Goal: Check status: Check status

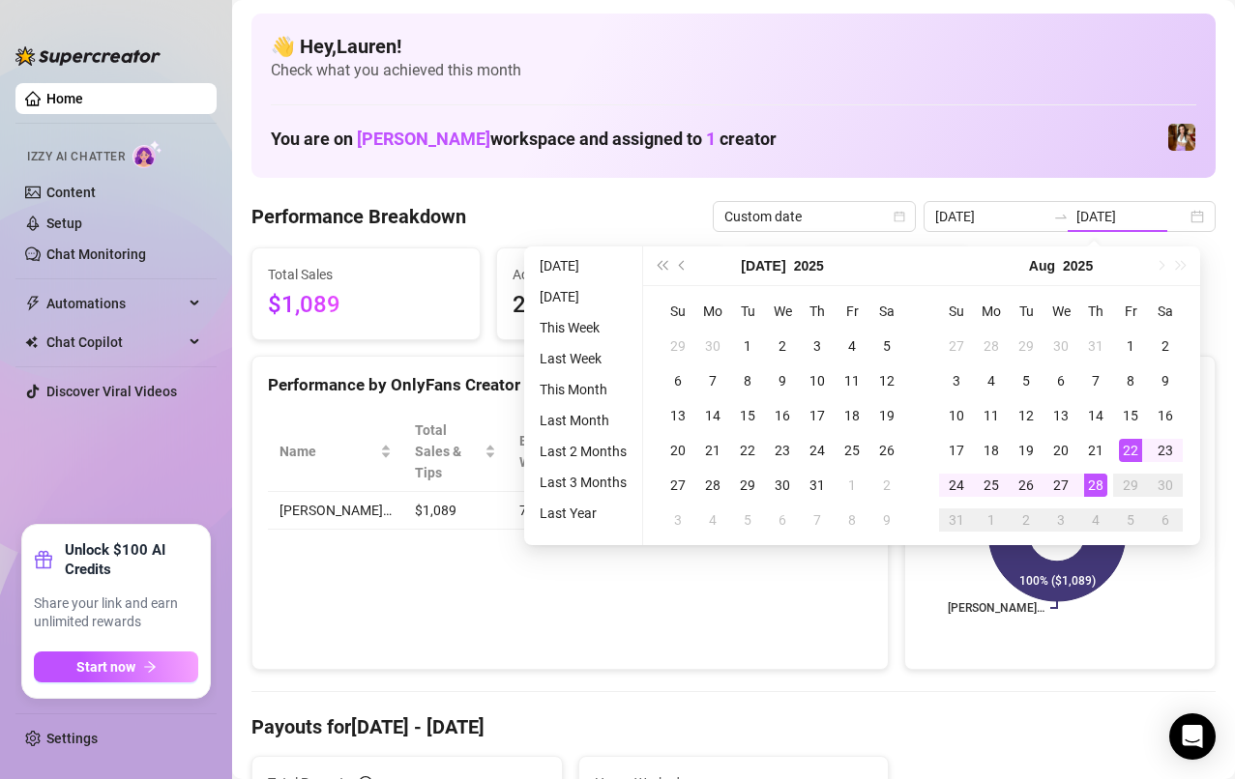
click at [1094, 487] on div "28" at bounding box center [1095, 485] width 23 height 23
click at [1054, 485] on div "27" at bounding box center [1060, 485] width 23 height 23
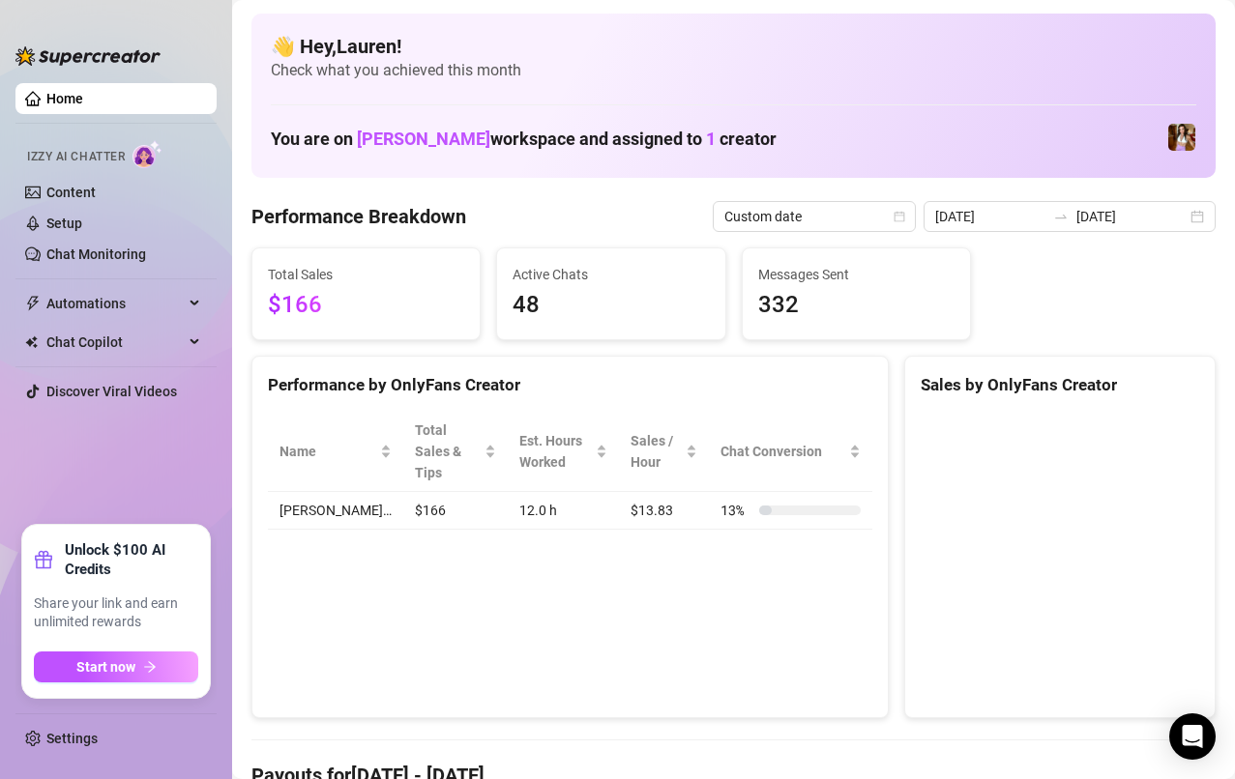
type input "[DATE]"
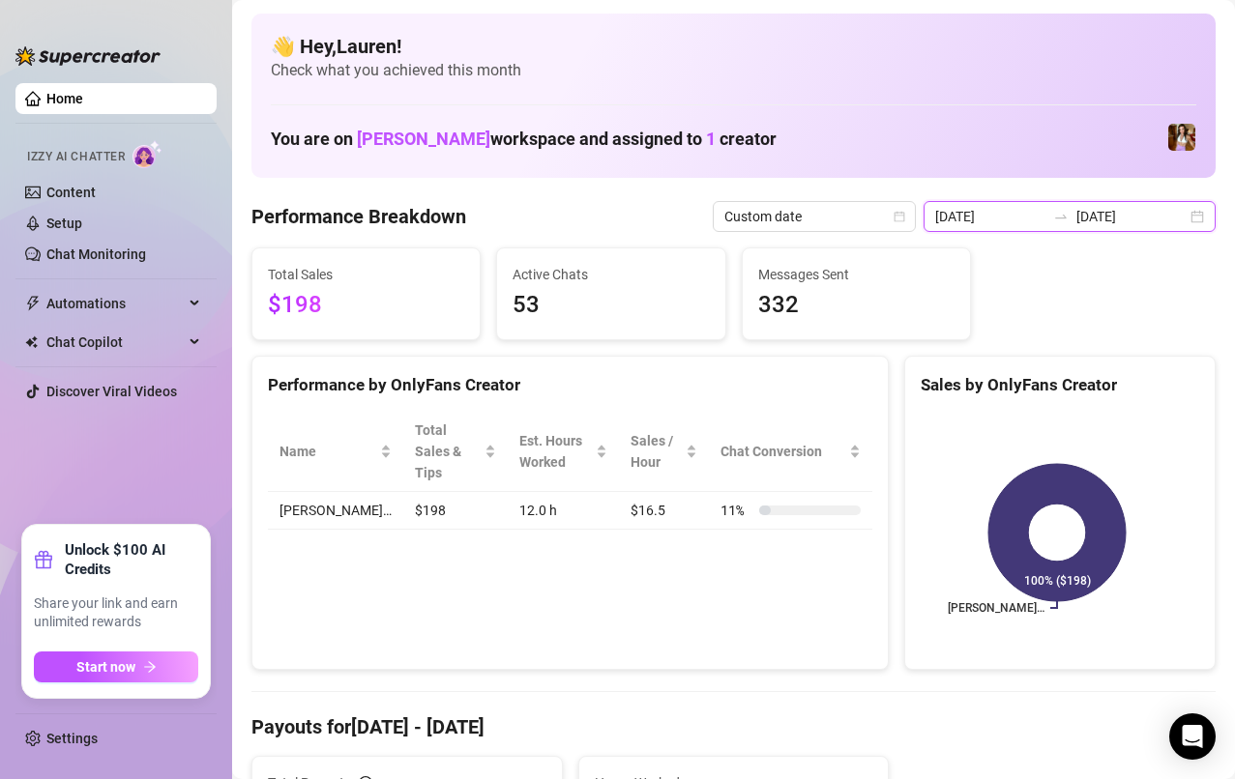
click at [1168, 219] on input "[DATE]" at bounding box center [1131, 216] width 110 height 21
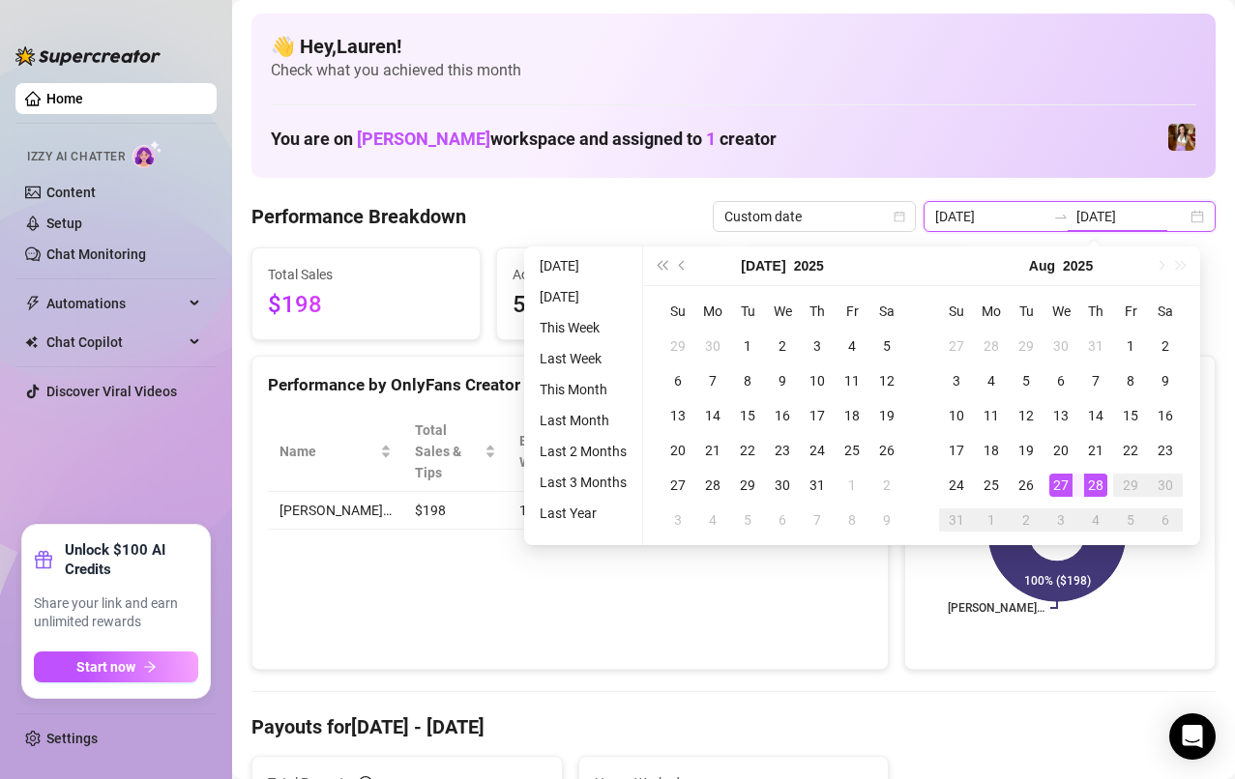
click at [1185, 222] on div "[DATE] [DATE]" at bounding box center [1069, 216] width 292 height 31
click at [1095, 488] on div "28" at bounding box center [1095, 485] width 23 height 23
click at [1099, 492] on div "28" at bounding box center [1095, 485] width 23 height 23
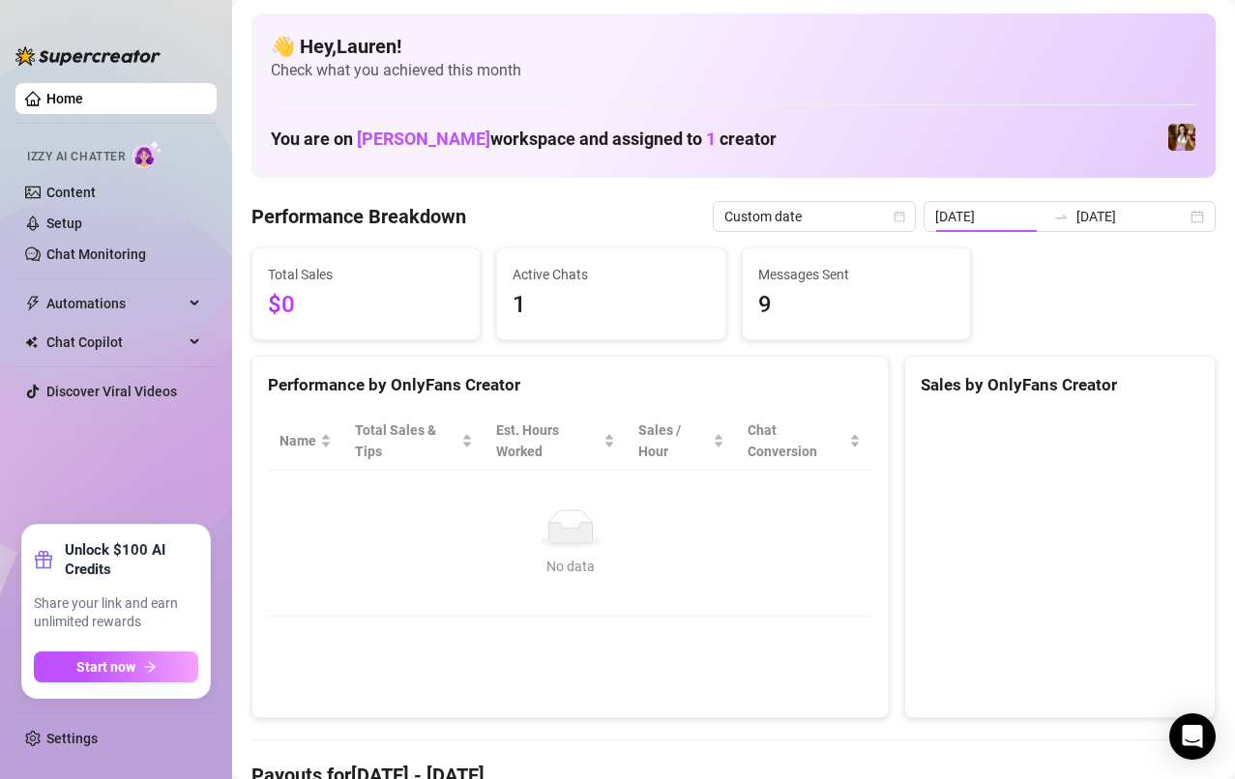
type input "[DATE]"
